Goal: Task Accomplishment & Management: Complete application form

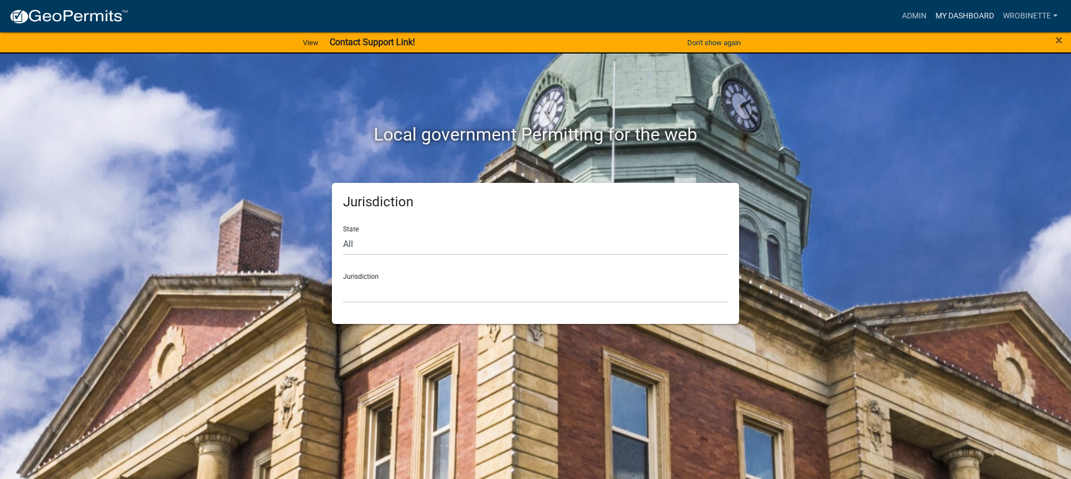
click at [948, 15] on link "My Dashboard" at bounding box center [965, 16] width 68 height 21
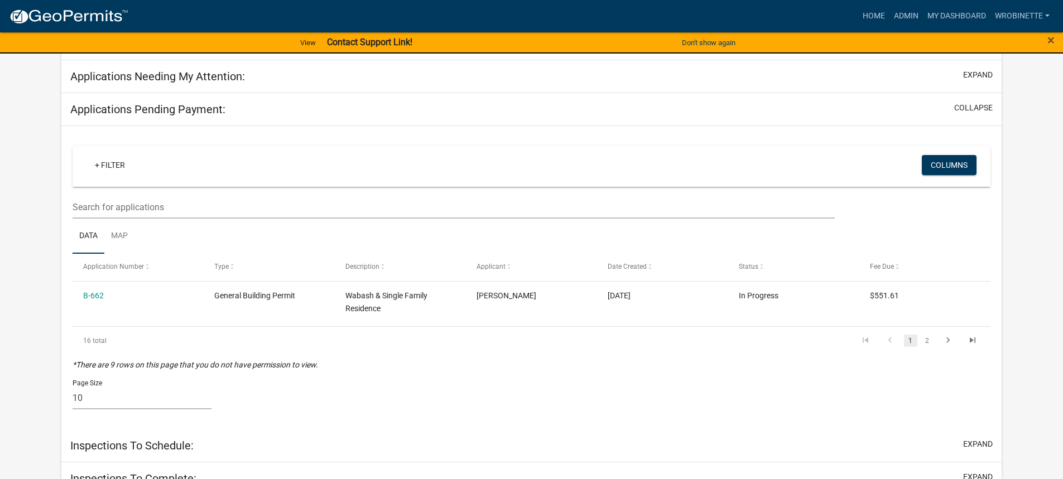
scroll to position [153, 0]
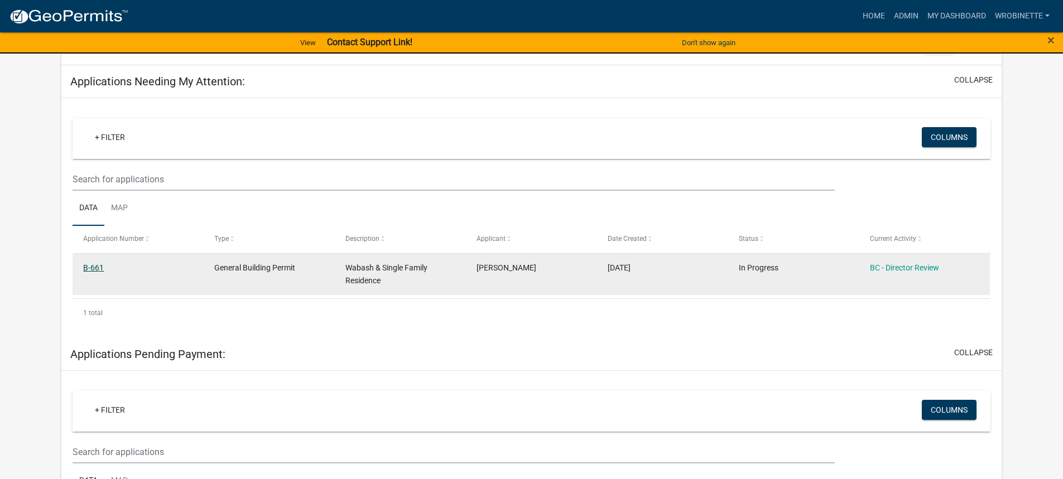
click at [93, 263] on link "B-661" at bounding box center [93, 267] width 21 height 9
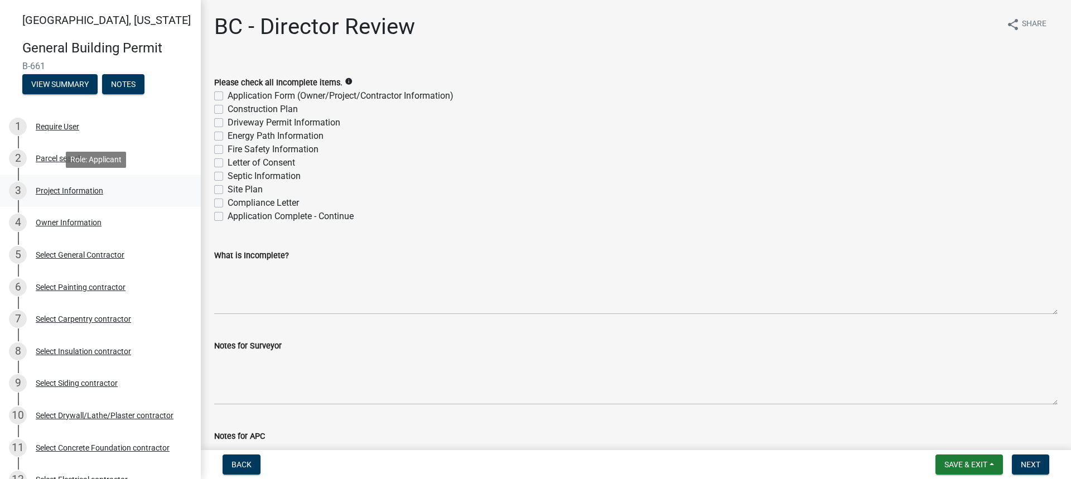
click at [75, 191] on div "Project Information" at bounding box center [70, 191] width 68 height 8
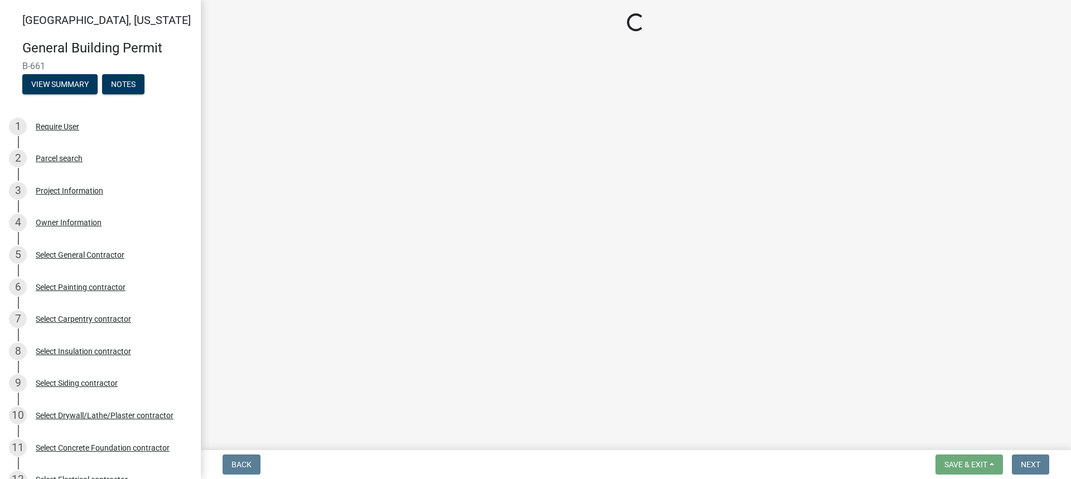
select select "f62e9ec7-2ce1-40c9-9d70-ac6e7ddc5d7c"
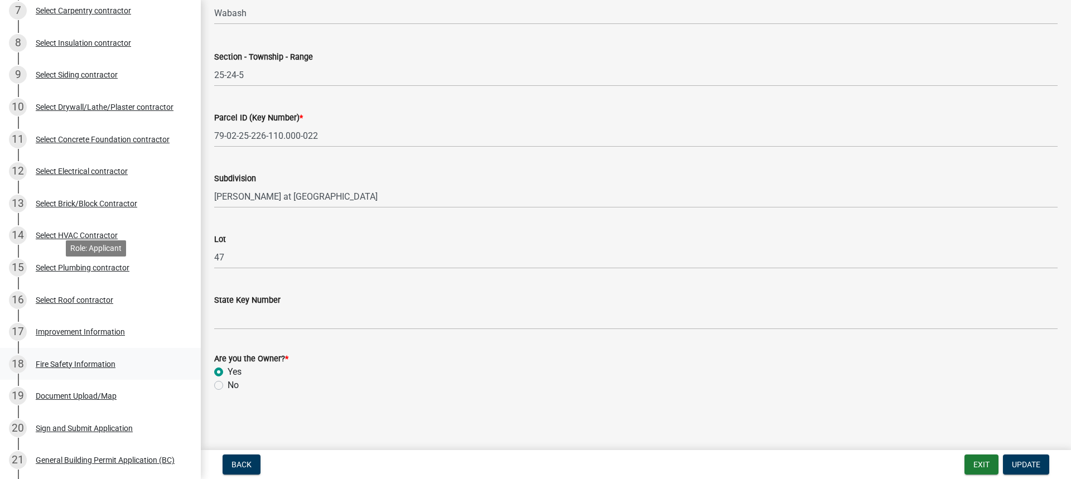
scroll to position [391, 0]
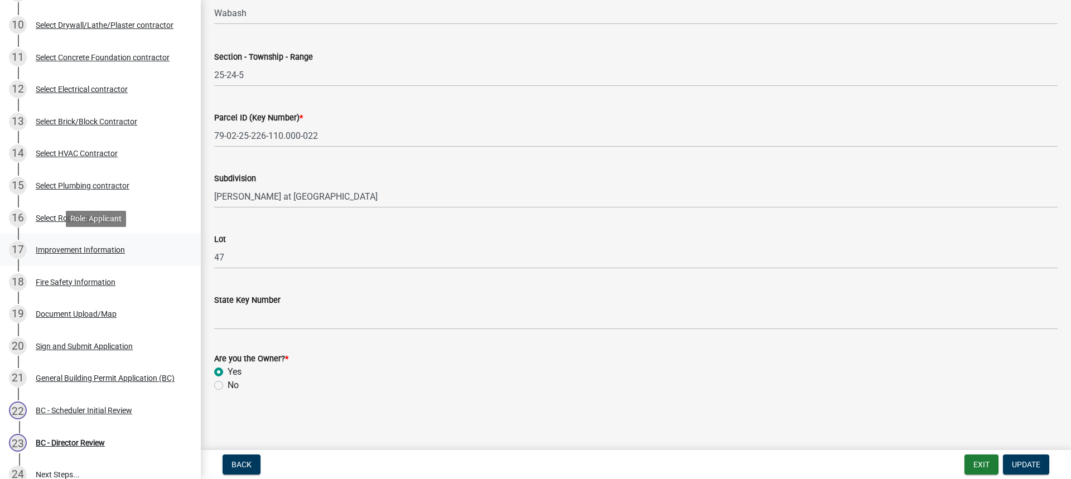
click at [82, 248] on div "Improvement Information" at bounding box center [80, 250] width 89 height 8
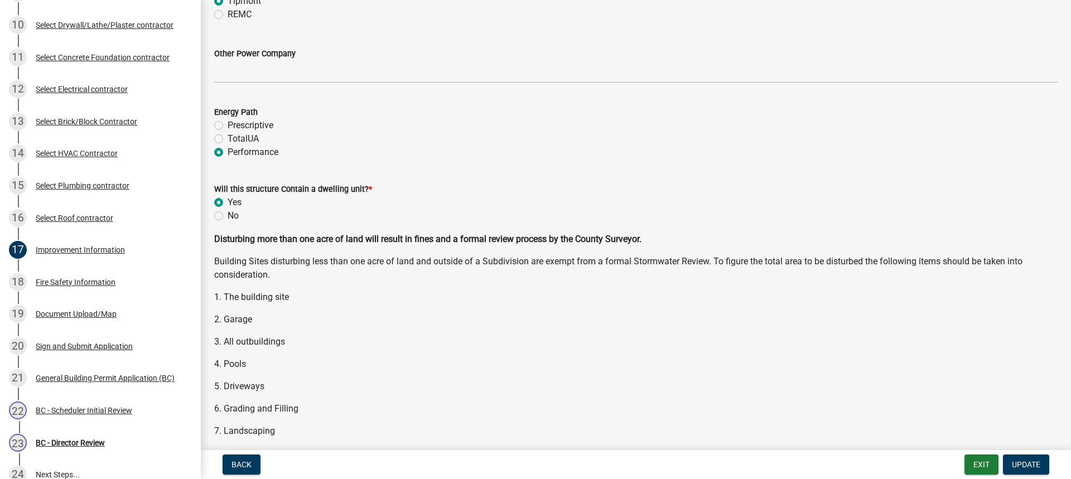
scroll to position [1395, 0]
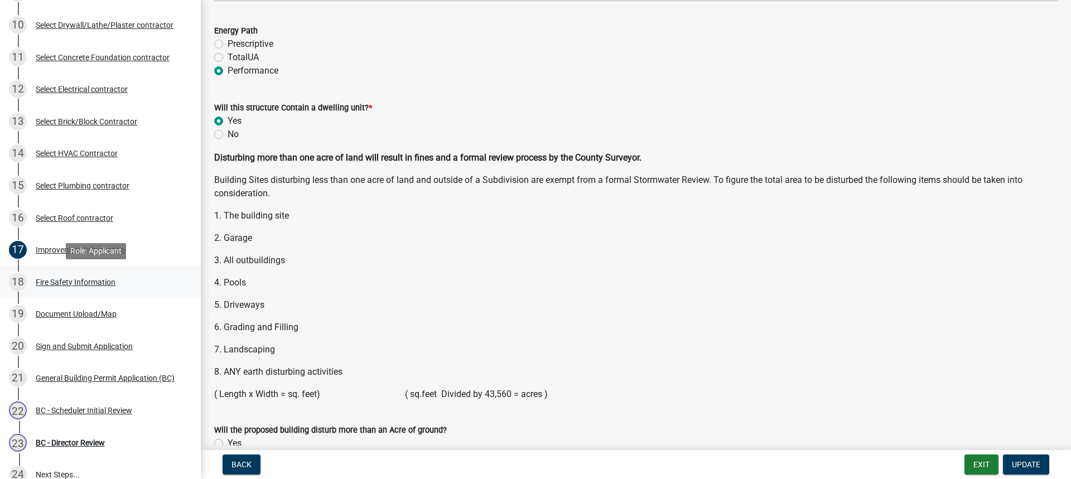
click at [64, 283] on div "Fire Safety Information" at bounding box center [76, 282] width 80 height 8
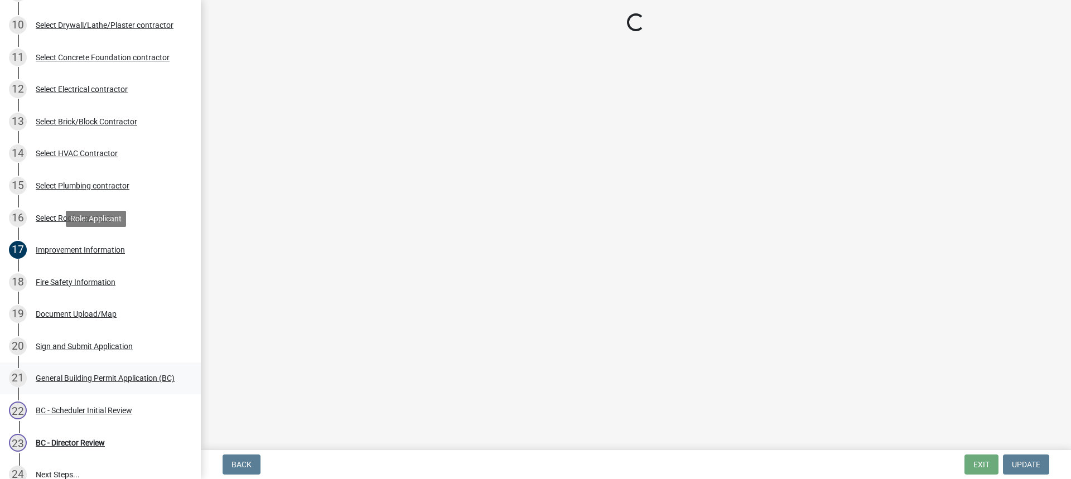
scroll to position [506, 0]
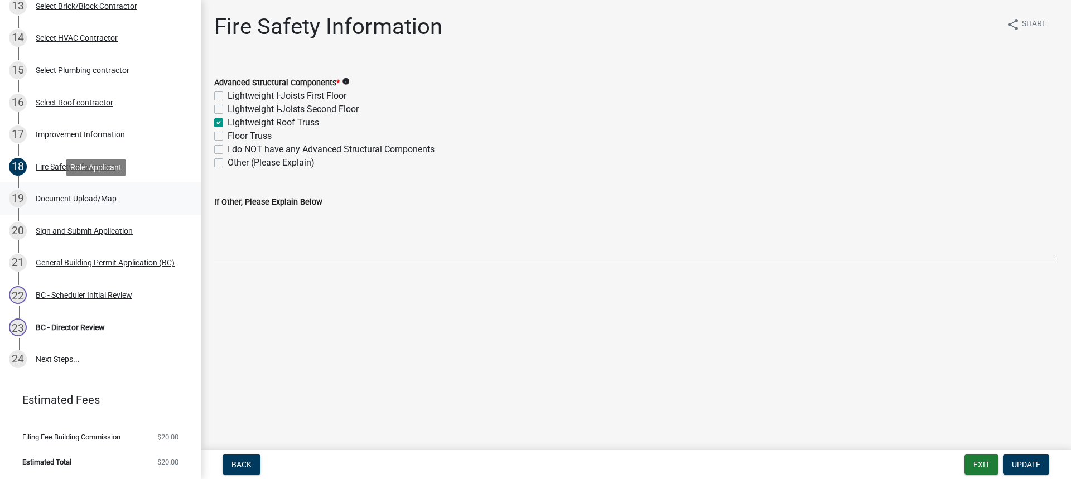
click at [59, 196] on div "Document Upload/Map" at bounding box center [76, 199] width 81 height 8
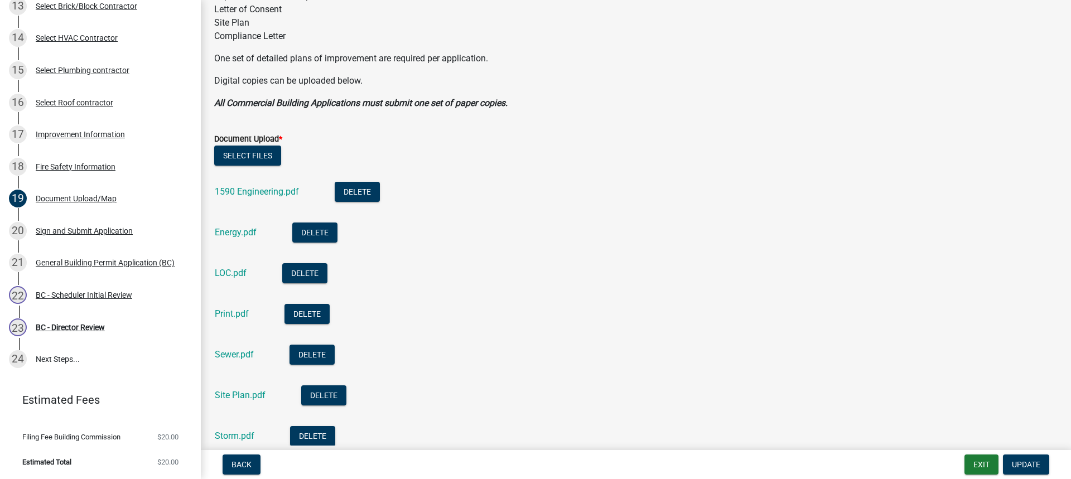
scroll to position [279, 0]
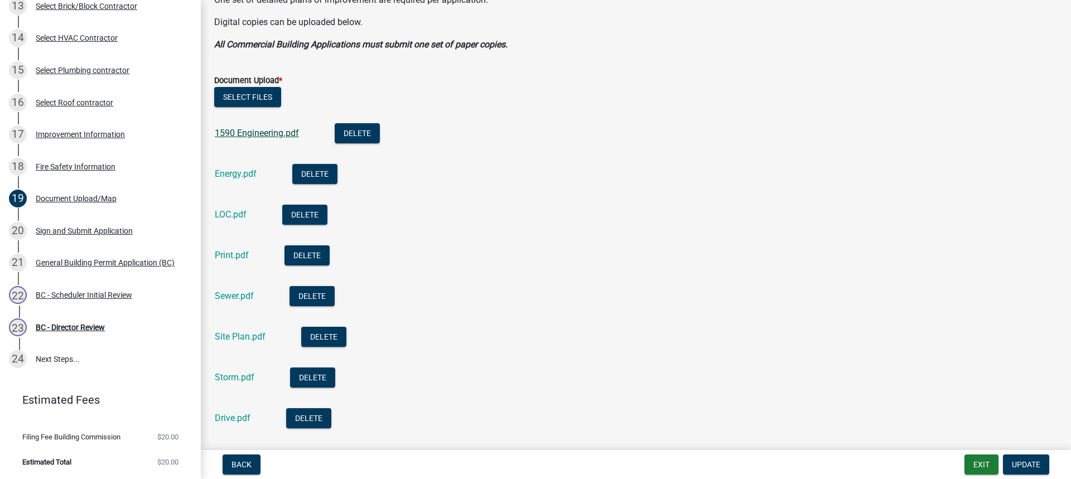
click at [259, 133] on link "1590 Engineering.pdf" at bounding box center [257, 133] width 84 height 11
click at [232, 170] on link "Energy.pdf" at bounding box center [236, 173] width 42 height 11
click at [234, 252] on link "Print.pdf" at bounding box center [232, 255] width 34 height 11
click at [235, 296] on link "Sewer.pdf" at bounding box center [234, 296] width 39 height 11
click at [238, 335] on link "Site Plan.pdf" at bounding box center [240, 336] width 51 height 11
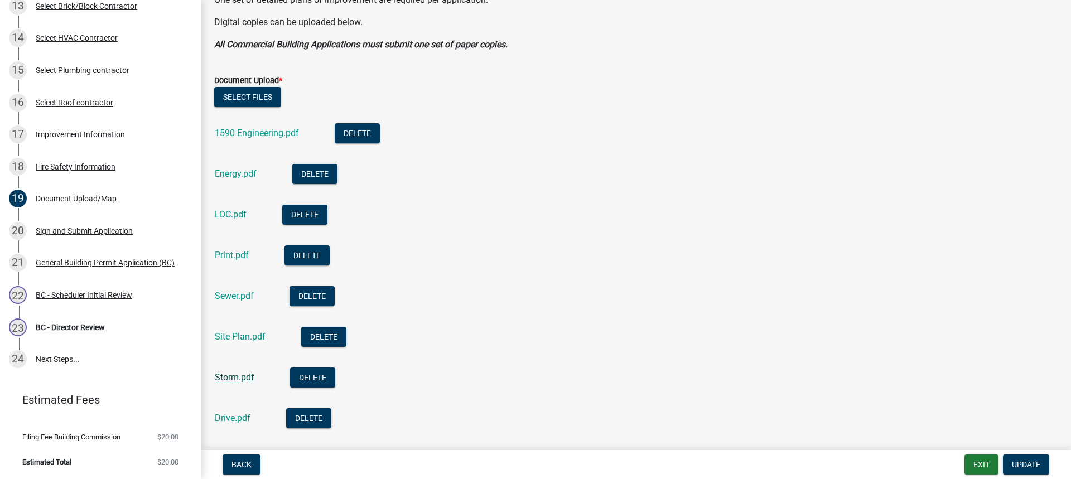
click at [244, 376] on link "Storm.pdf" at bounding box center [235, 377] width 40 height 11
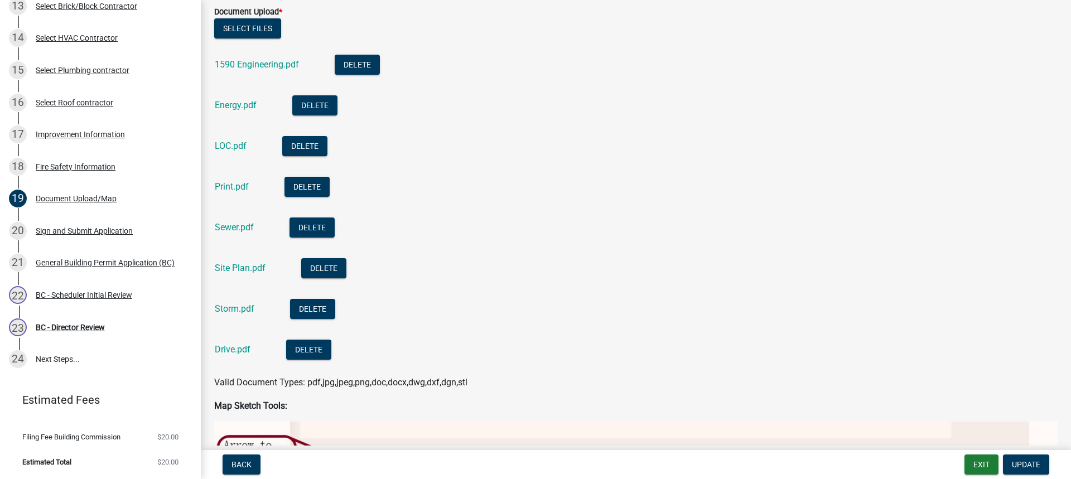
scroll to position [446, 0]
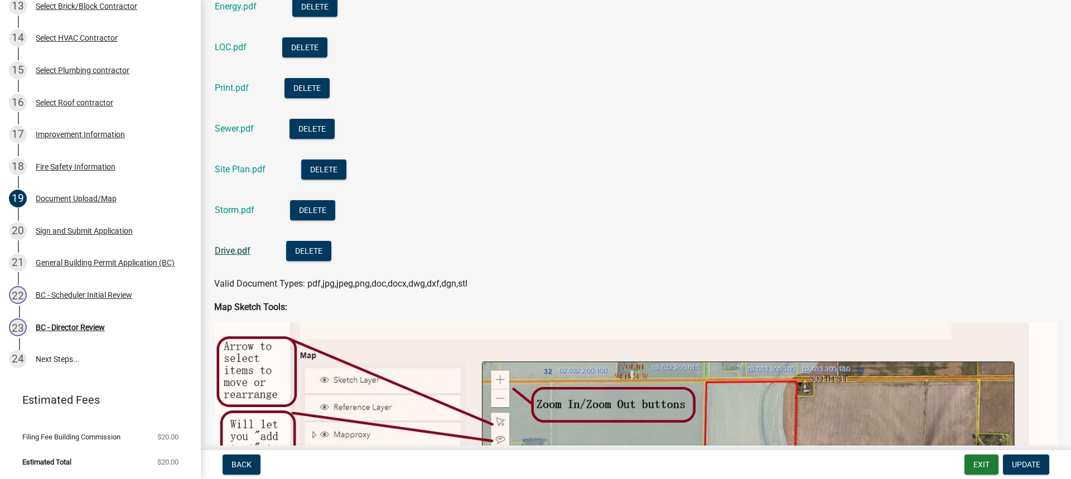
click at [228, 252] on link "Drive.pdf" at bounding box center [233, 250] width 36 height 11
click at [87, 294] on div "BC - Scheduler Initial Review" at bounding box center [84, 295] width 97 height 8
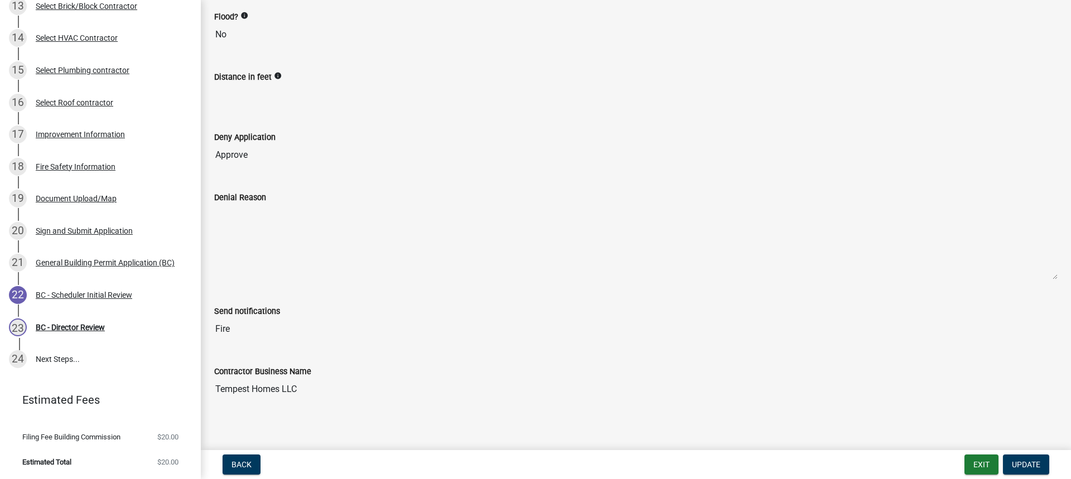
scroll to position [189, 0]
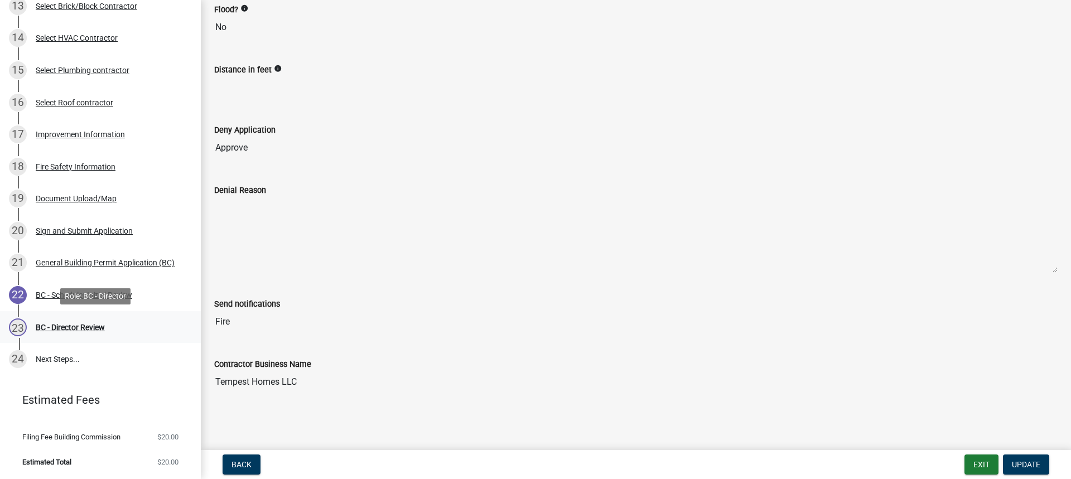
click at [67, 325] on div "BC - Director Review" at bounding box center [70, 328] width 69 height 8
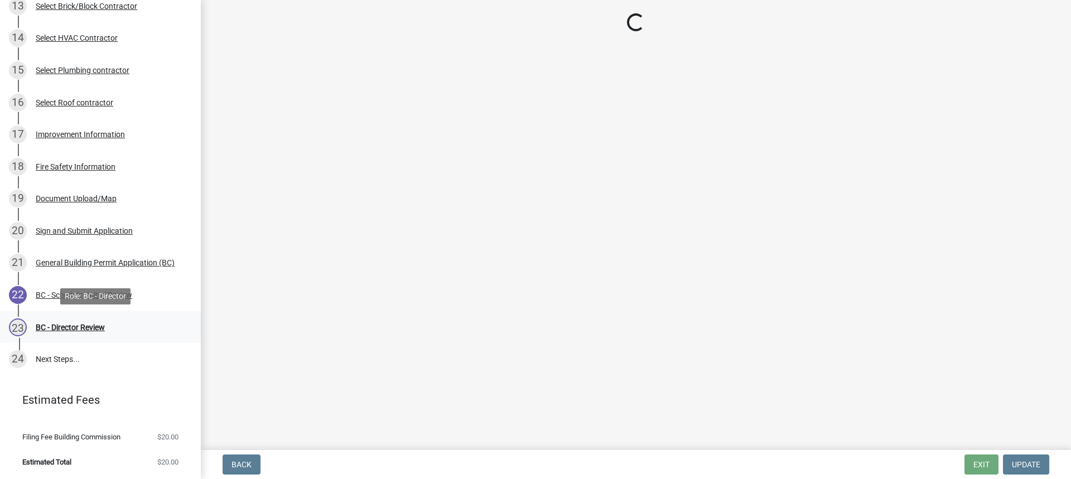
scroll to position [0, 0]
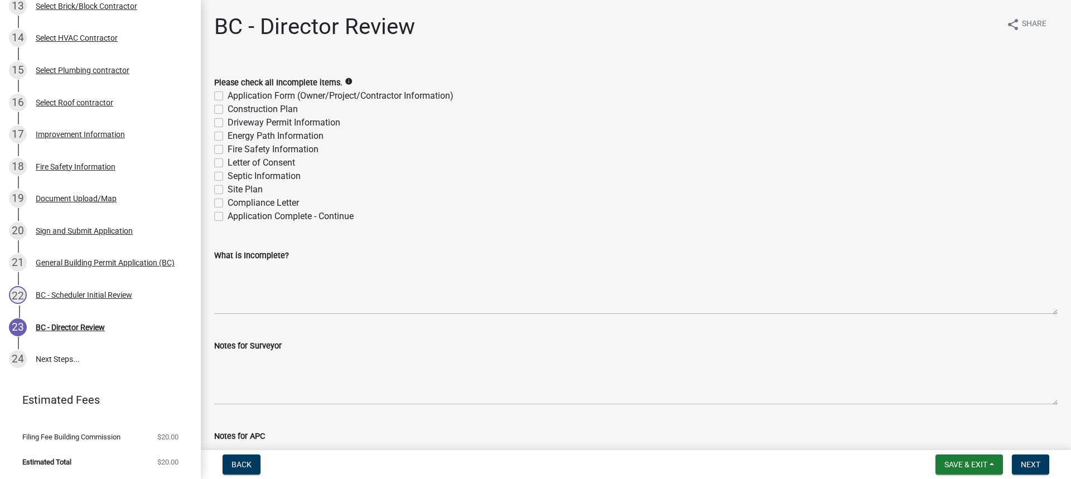
click at [228, 219] on label "Application Complete - Continue" at bounding box center [291, 216] width 126 height 13
click at [228, 217] on input "Application Complete - Continue" at bounding box center [231, 213] width 7 height 7
checkbox input "true"
checkbox input "false"
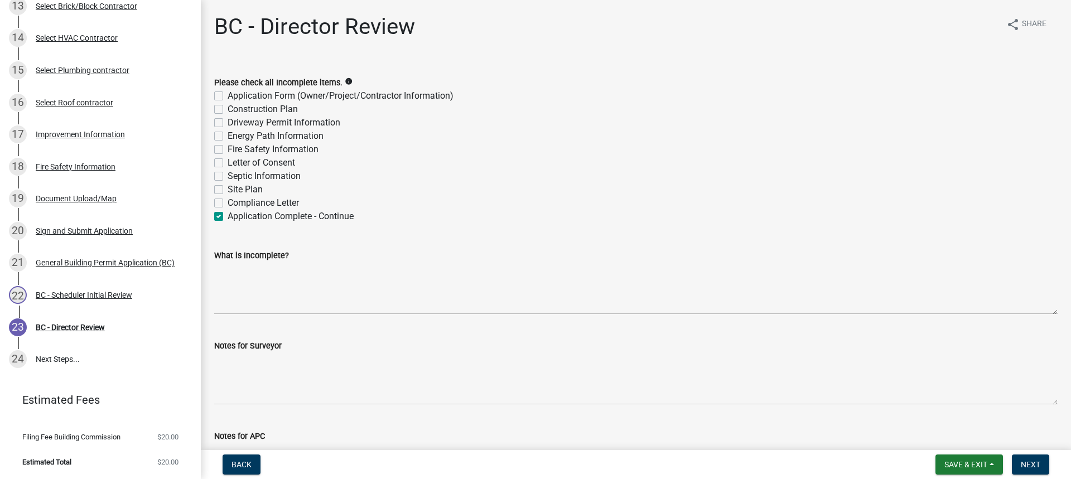
checkbox input "false"
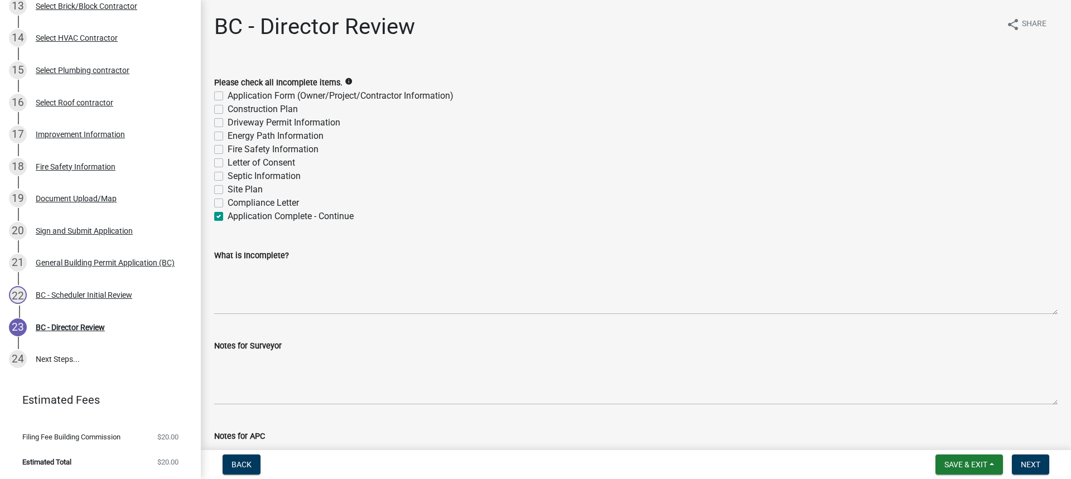
checkbox input "false"
checkbox input "true"
click at [1031, 466] on span "Next" at bounding box center [1031, 464] width 20 height 9
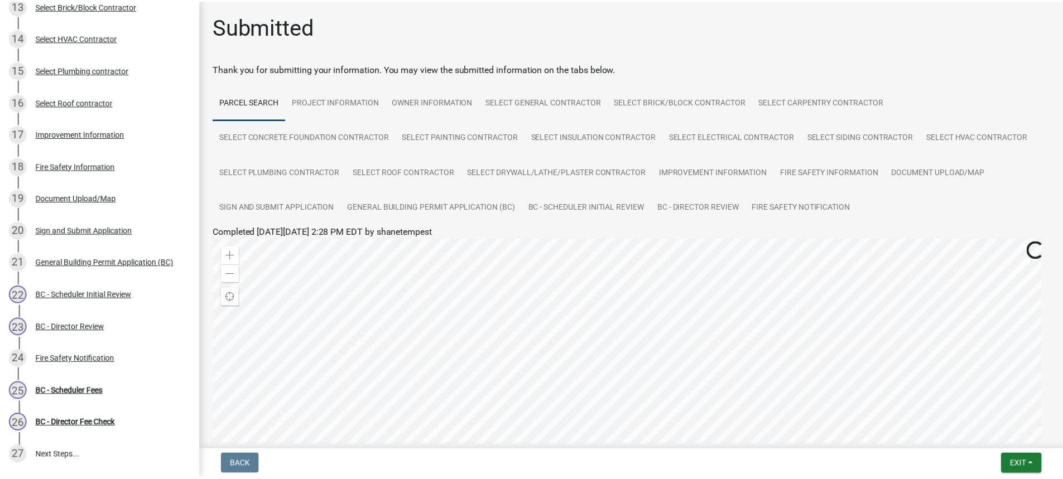
scroll to position [602, 0]
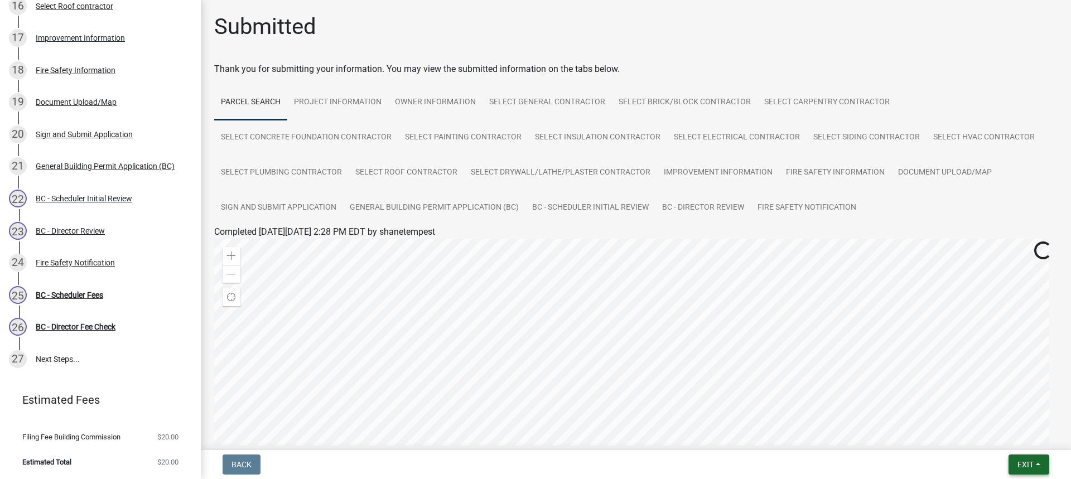
click at [1034, 465] on span "Exit" at bounding box center [1026, 464] width 16 height 9
click at [995, 433] on button "Save & Exit" at bounding box center [1004, 435] width 89 height 27
